Goal: Transaction & Acquisition: Book appointment/travel/reservation

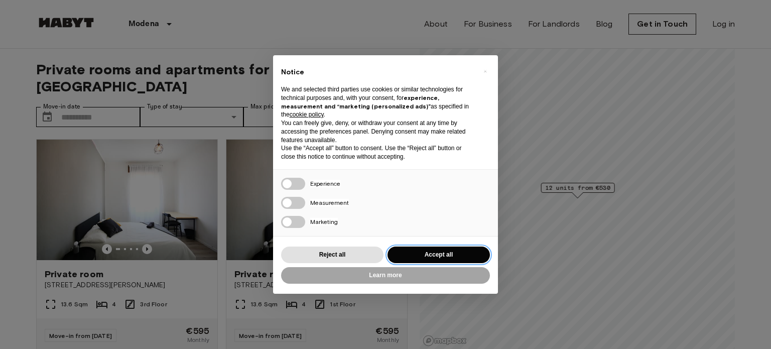
click at [402, 257] on button "Accept all" at bounding box center [439, 255] width 102 height 17
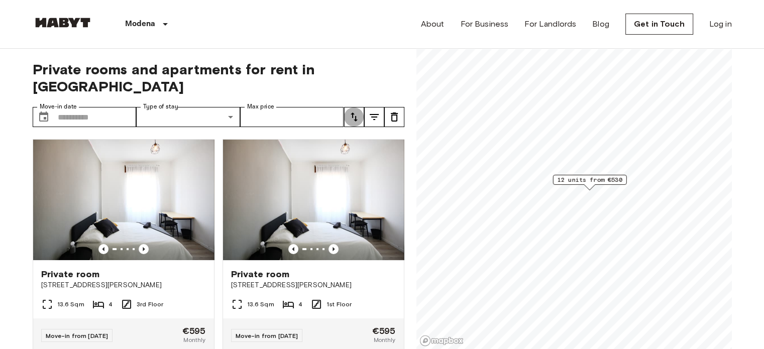
click at [353, 111] on icon "tune" at bounding box center [354, 117] width 12 height 12
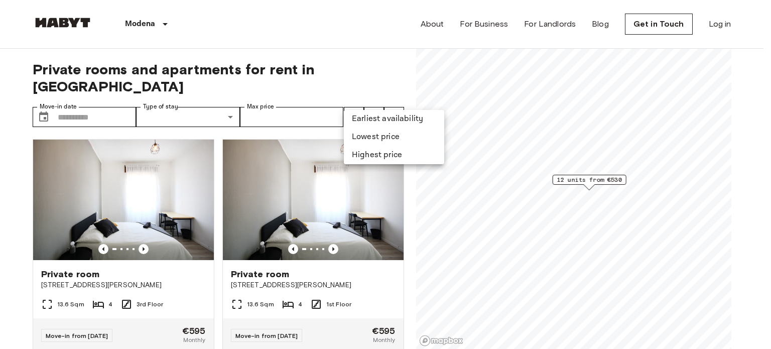
click at [368, 141] on li "Lowest price" at bounding box center [394, 137] width 100 height 18
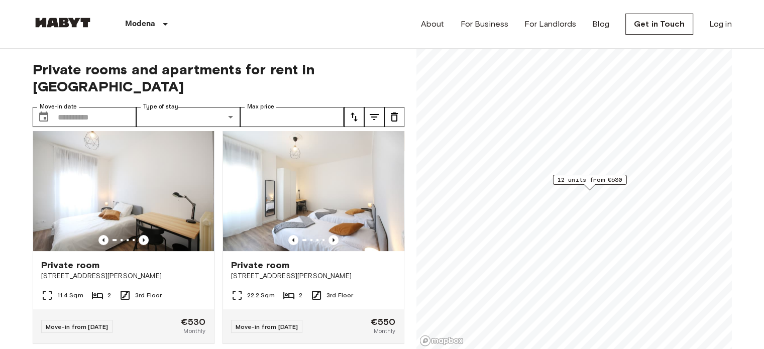
scroll to position [231, 0]
click at [158, 204] on img at bounding box center [123, 191] width 181 height 120
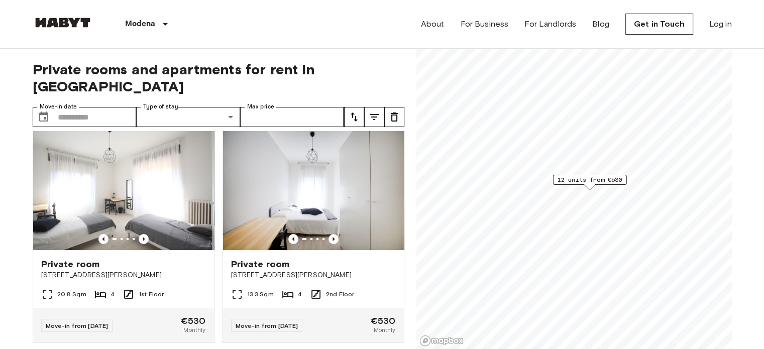
scroll to position [0, 0]
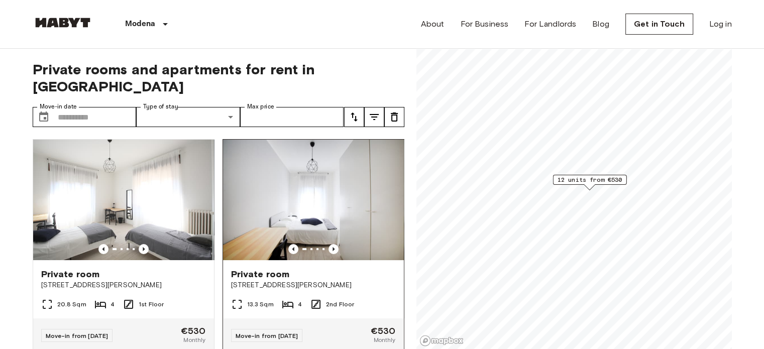
click at [247, 175] on img at bounding box center [313, 200] width 181 height 120
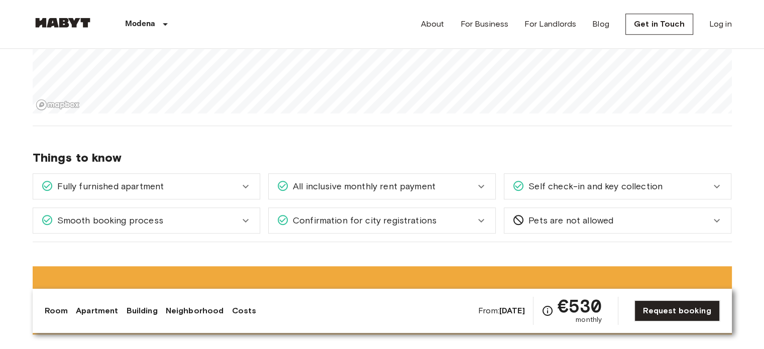
scroll to position [952, 0]
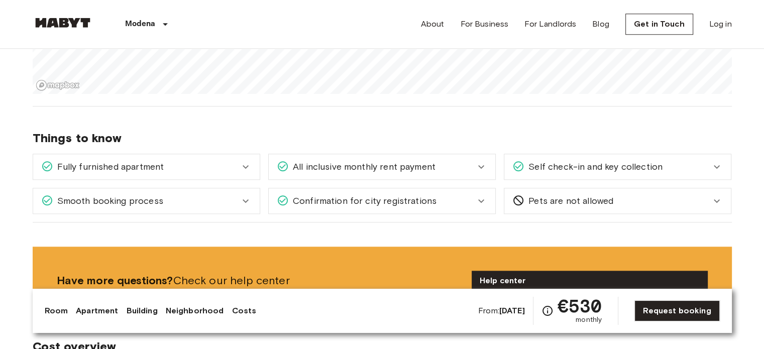
scroll to position [972, 0]
